Goal: Task Accomplishment & Management: Manage account settings

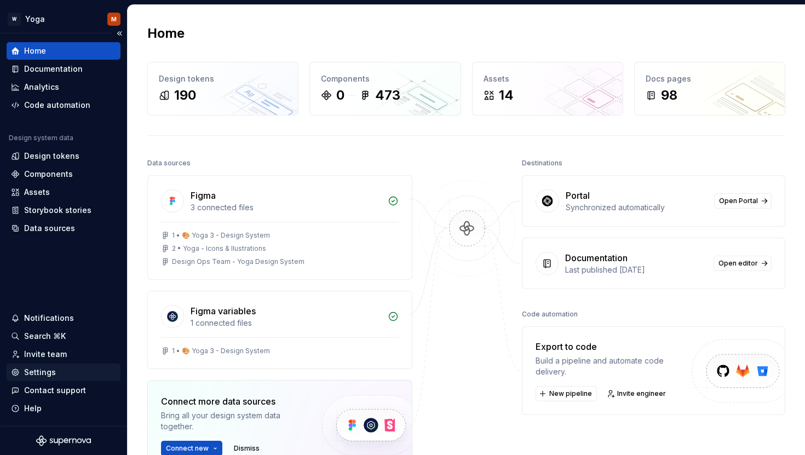
click at [31, 371] on div "Settings" at bounding box center [40, 372] width 32 height 11
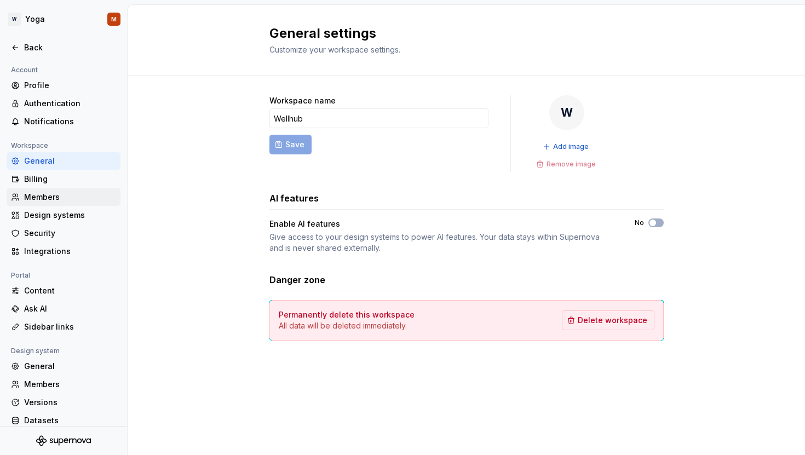
click at [67, 200] on div "Members" at bounding box center [70, 197] width 92 height 11
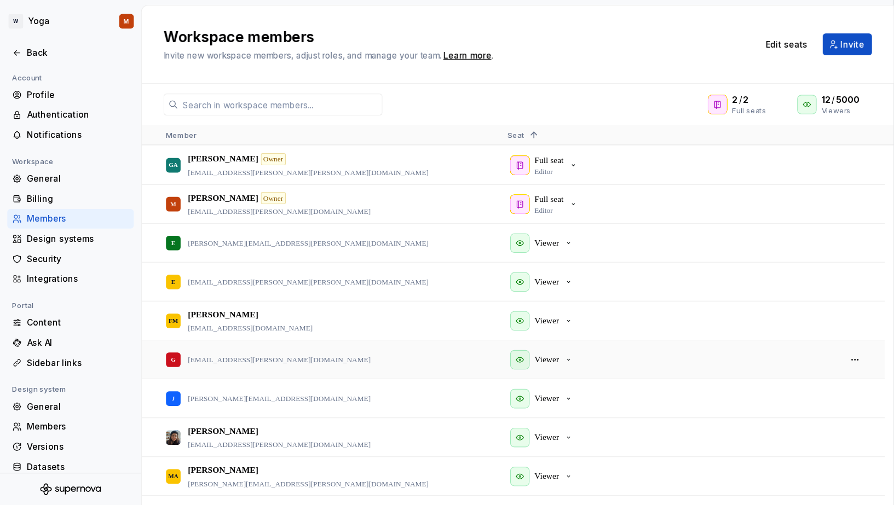
scroll to position [168, 0]
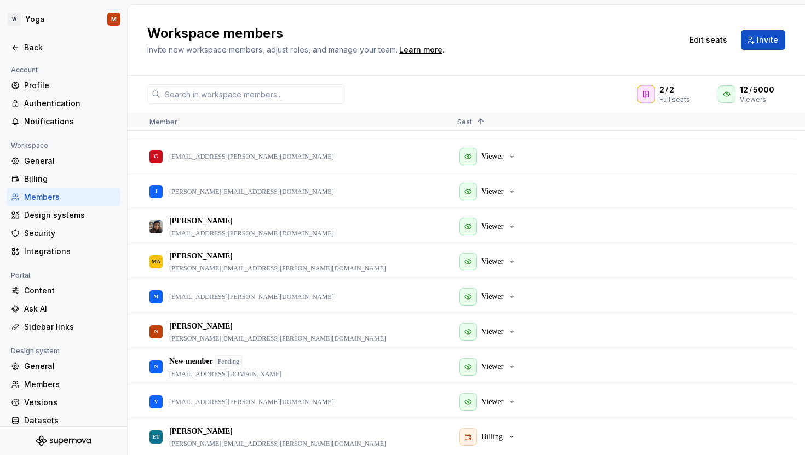
click at [555, 37] on h2 "Workspace members" at bounding box center [408, 34] width 522 height 18
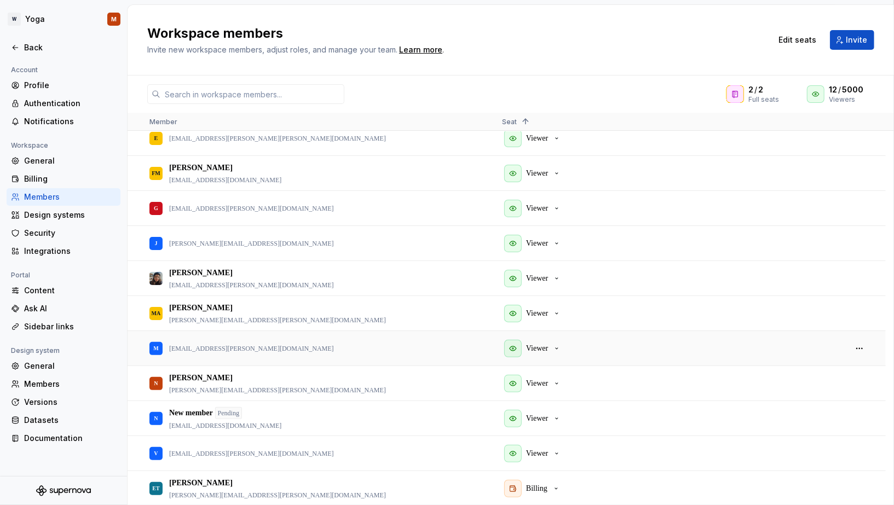
scroll to position [0, 0]
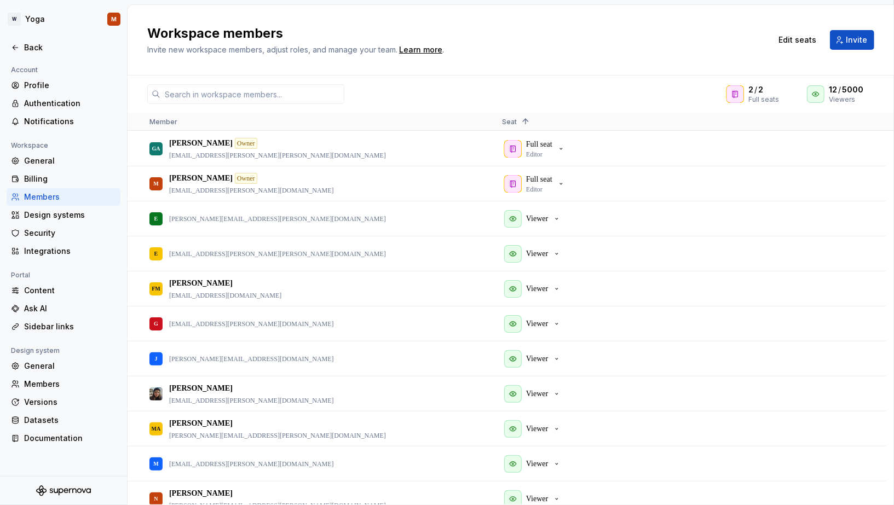
click at [554, 21] on div "Workspace members Invite new workspace members, adjust roles, and manage your t…" at bounding box center [511, 40] width 767 height 71
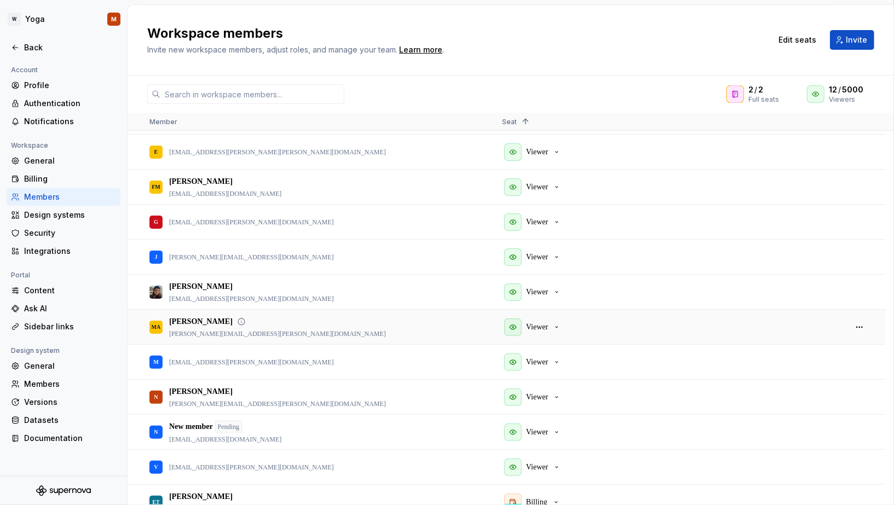
scroll to position [116, 0]
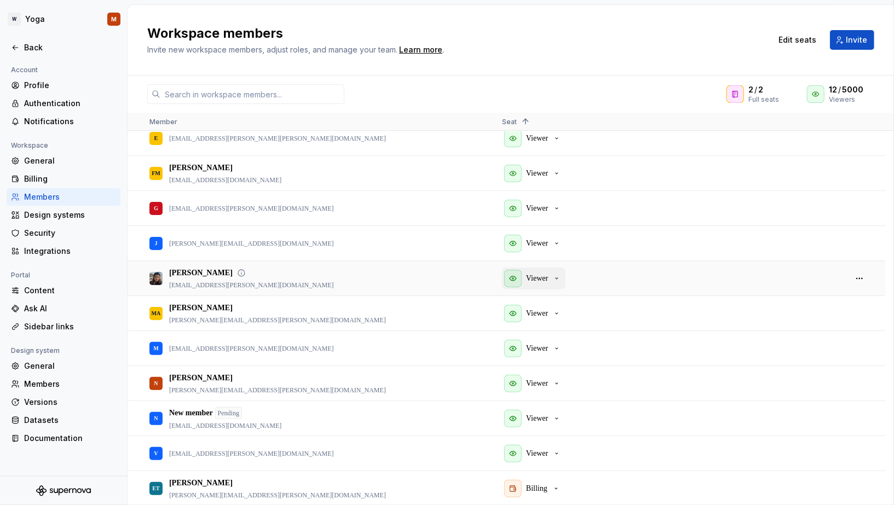
click at [542, 273] on p "Viewer" at bounding box center [537, 278] width 22 height 11
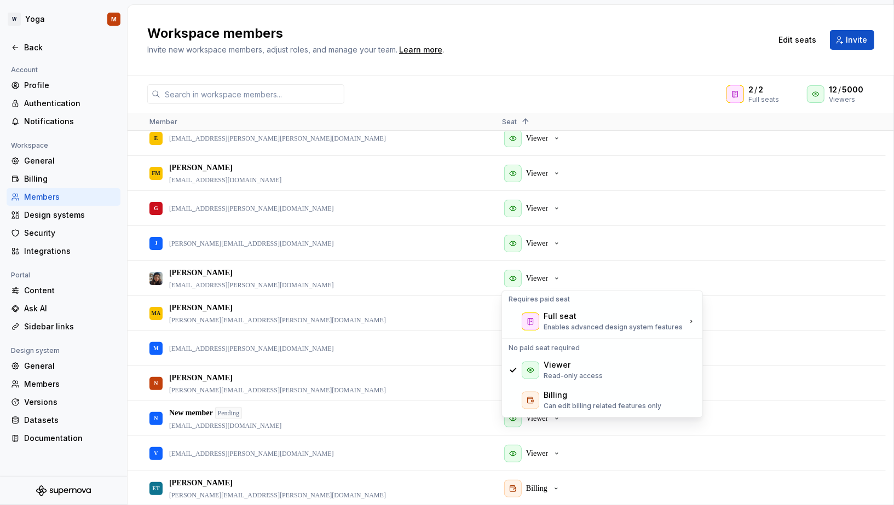
click at [642, 53] on div "Workspace members Invite new workspace members, adjust roles, and manage your t…" at bounding box center [452, 40] width 611 height 31
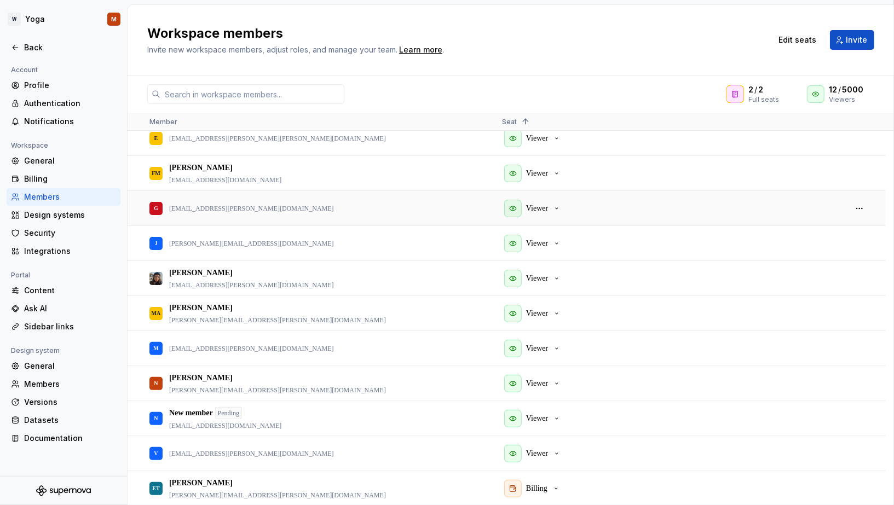
scroll to position [0, 0]
